Goal: Task Accomplishment & Management: Complete application form

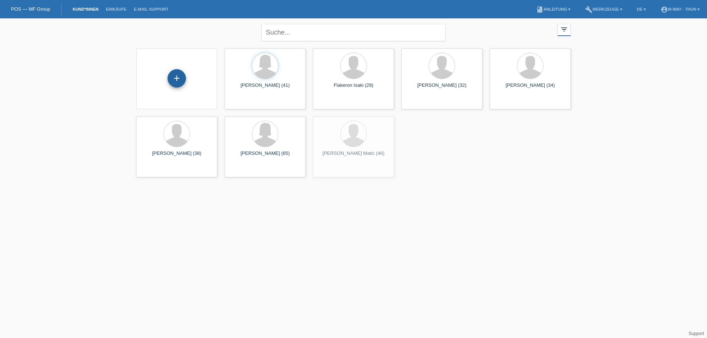
click at [177, 75] on div "+" at bounding box center [176, 78] width 18 height 18
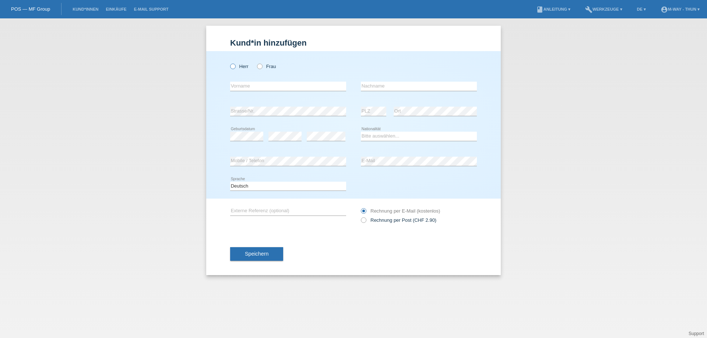
click at [229, 63] on icon at bounding box center [229, 63] width 0 height 0
click at [232, 66] on input "Herr" at bounding box center [232, 66] width 5 height 5
radio input "true"
type input "§"
type input "[PERSON_NAME]"
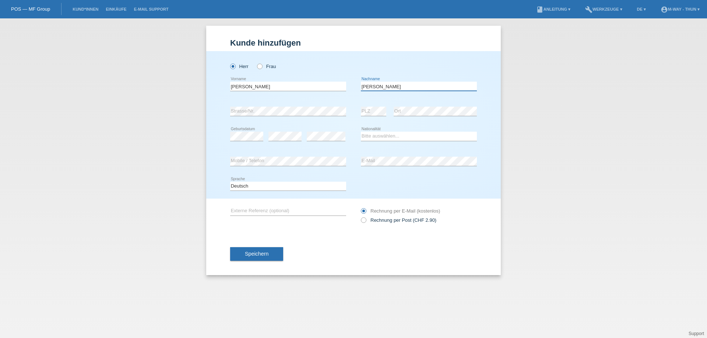
type input "[PERSON_NAME]"
select select "DE"
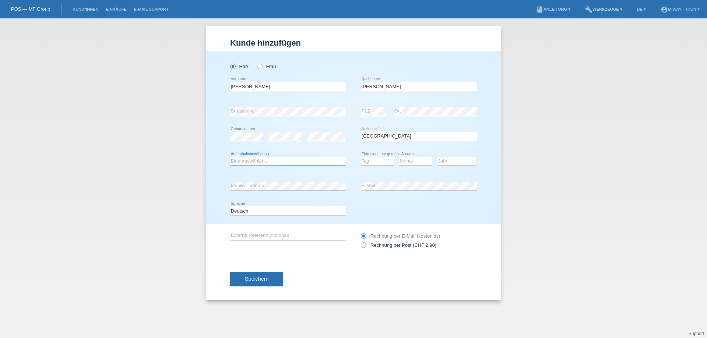
click at [280, 160] on select "Bitte auswählen... C B B - Flüchtlingsstatus Andere" at bounding box center [288, 161] width 116 height 9
select select "B"
click at [230, 157] on select "Bitte auswählen... C B B - Flüchtlingsstatus Andere" at bounding box center [288, 161] width 116 height 9
click at [378, 157] on select "Tag 01 02 03 04 05 06 07 08 09 10 11" at bounding box center [377, 161] width 33 height 9
select select "21"
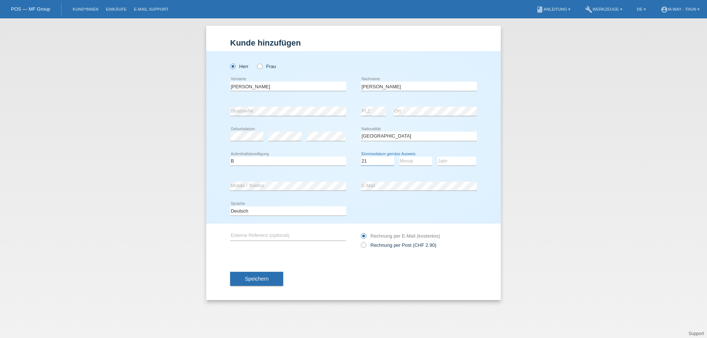
click at [361, 157] on select "Tag 01 02 03 04 05 06 07 08 09 10 11" at bounding box center [377, 161] width 33 height 9
click at [401, 162] on select "Monat 01 02 03 04 05 06 07 08 09 10 11" at bounding box center [415, 161] width 33 height 9
select select "08"
click at [399, 157] on select "Monat 01 02 03 04 05 06 07 08 09 10 11" at bounding box center [415, 161] width 33 height 9
drag, startPoint x: 445, startPoint y: 172, endPoint x: 448, endPoint y: 164, distance: 8.3
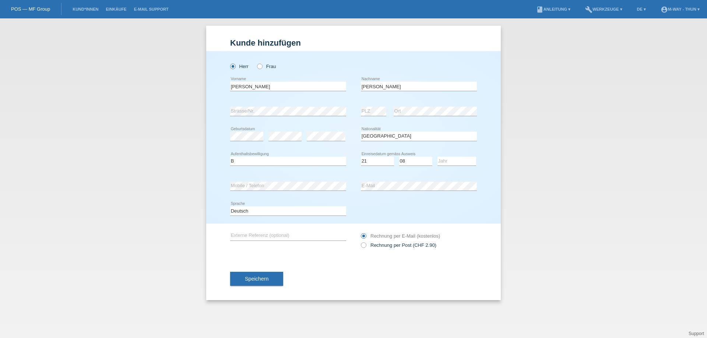
click at [447, 169] on div "Jahr 2025 2024 2023 2022 2021 2020 2019 2018 2017" at bounding box center [456, 161] width 39 height 25
click at [448, 163] on select "Jahr 2025 2024 2023 2022 2021 2020 2019 2018 2017 2016 2015 2014 2013 2012 2011…" at bounding box center [456, 161] width 39 height 9
select select "2023"
click at [515, 159] on div "Kund*in hinzufügen [PERSON_NAME] hinzufügen [PERSON_NAME] hinzufügen [PERSON_NA…" at bounding box center [353, 178] width 707 height 320
click at [259, 273] on button "Speichern" at bounding box center [256, 279] width 53 height 14
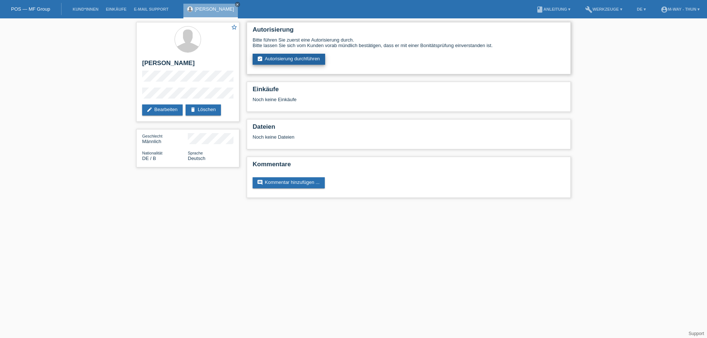
click at [276, 61] on link "assignment_turned_in Autorisierung durchführen" at bounding box center [288, 59] width 73 height 11
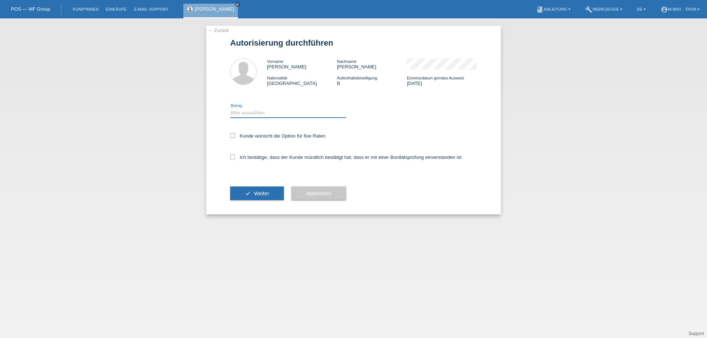
click at [266, 112] on select "Bitte auswählen CHF 1.00 - CHF 499.00 CHF 500.00 - CHF 1'999.00 CHF 2'000.00 - …" at bounding box center [288, 113] width 116 height 9
select select "3"
click at [230, 109] on select "Bitte auswählen CHF 1.00 - CHF 499.00 CHF 500.00 - CHF 1'999.00 CHF 2'000.00 - …" at bounding box center [288, 113] width 116 height 9
click at [278, 134] on label "Kunde wünscht die Option für fixe Raten" at bounding box center [277, 136] width 95 height 6
click at [235, 134] on input "Kunde wünscht die Option für fixe Raten" at bounding box center [232, 135] width 5 height 5
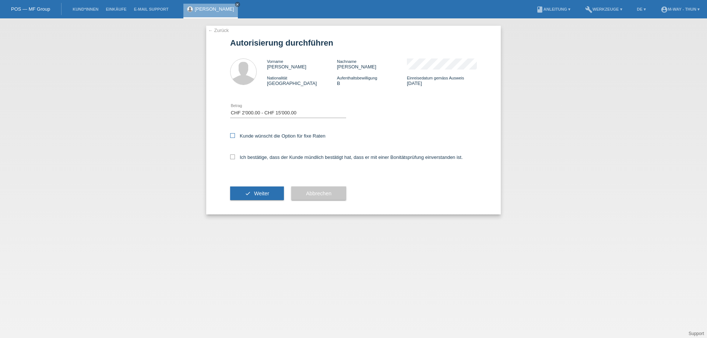
checkbox input "true"
click at [257, 156] on label "Ich bestätige, dass der Kunde mündlich bestätigt hat, dass er mit einer Bonität…" at bounding box center [346, 158] width 233 height 6
click at [235, 156] on input "Ich bestätige, dass der Kunde mündlich bestätigt hat, dass er mit einer Bonität…" at bounding box center [232, 157] width 5 height 5
checkbox input "true"
click at [266, 192] on span "Weiter" at bounding box center [261, 194] width 15 height 6
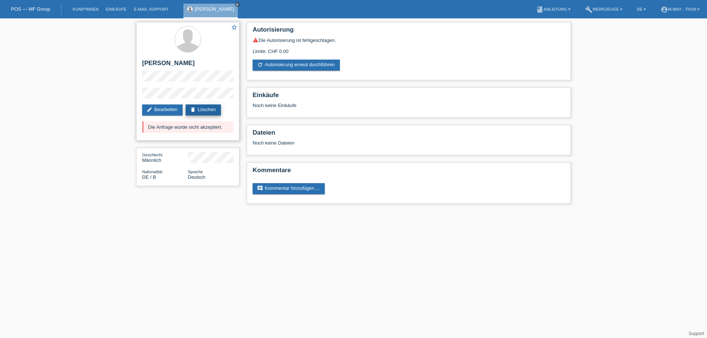
click at [208, 109] on link "delete Löschen" at bounding box center [203, 110] width 35 height 11
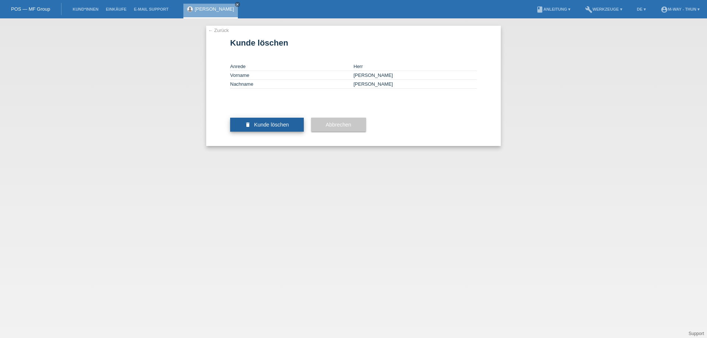
click at [268, 128] on span "Kunde löschen" at bounding box center [271, 125] width 35 height 6
